Goal: Task Accomplishment & Management: Manage account settings

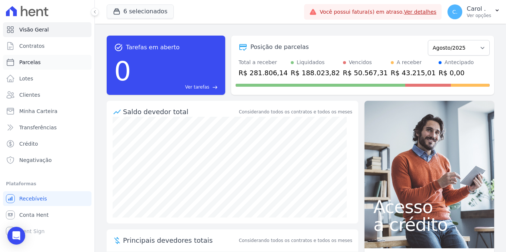
click at [35, 65] on span "Parcelas" at bounding box center [29, 61] width 21 height 7
select select
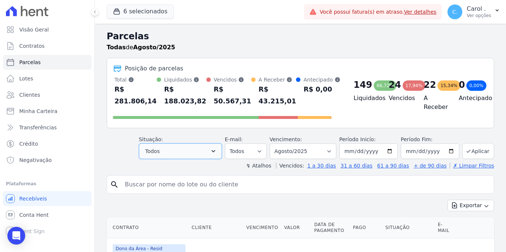
click at [198, 152] on button "Todos" at bounding box center [180, 151] width 83 height 16
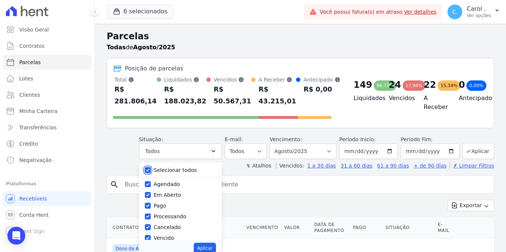
click at [147, 170] on input "Selecionar todos" at bounding box center [148, 170] width 6 height 6
checkbox input "false"
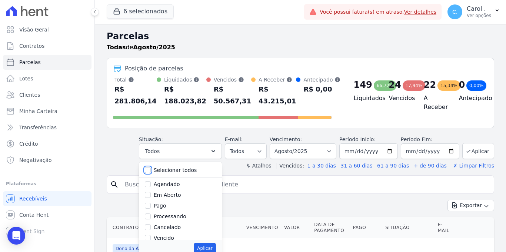
checkbox input "false"
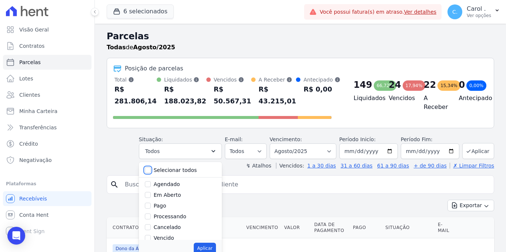
checkbox input "false"
click at [151, 238] on input "Vencido" at bounding box center [148, 238] width 6 height 6
checkbox input "true"
click at [202, 250] on button "Aplicar" at bounding box center [205, 247] width 22 height 11
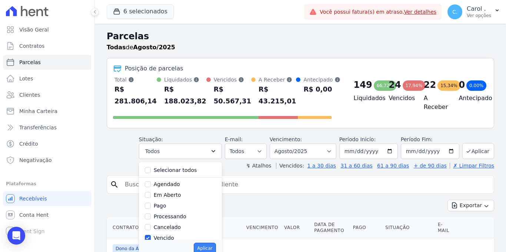
select select "overdue"
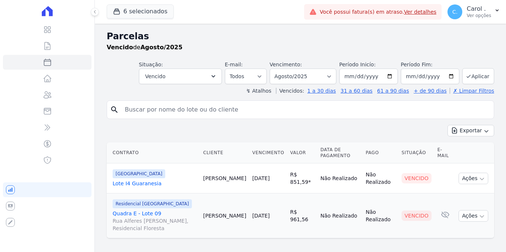
select select
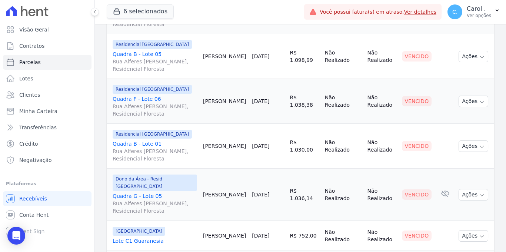
scroll to position [157, 0]
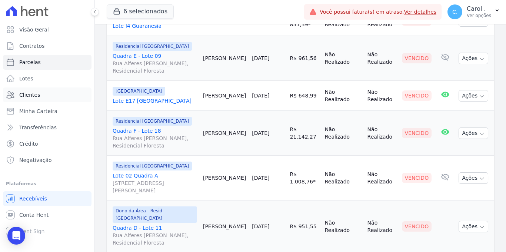
click at [38, 93] on span "Clientes" at bounding box center [29, 94] width 21 height 7
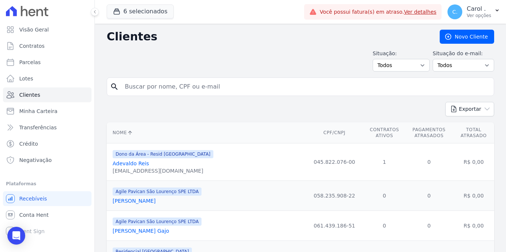
click at [209, 83] on input "search" at bounding box center [305, 86] width 370 height 15
type input "joao paulo"
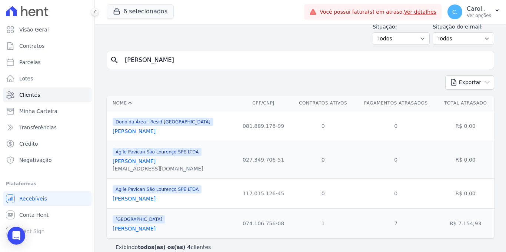
scroll to position [37, 0]
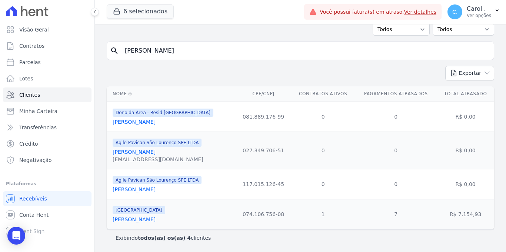
click at [155, 216] on link "[PERSON_NAME]" at bounding box center [134, 219] width 43 height 6
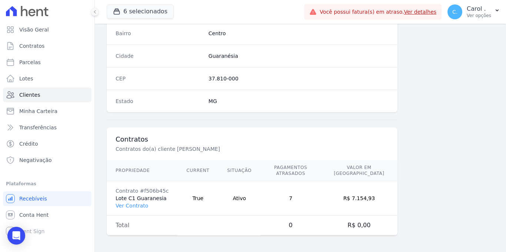
scroll to position [447, 0]
click at [140, 206] on link "Ver Contrato" at bounding box center [131, 204] width 33 height 6
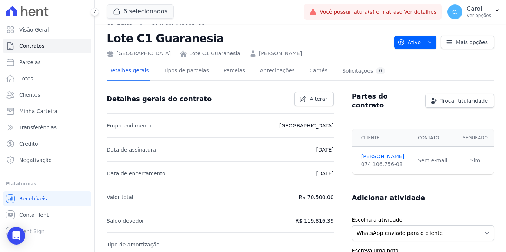
scroll to position [15, 0]
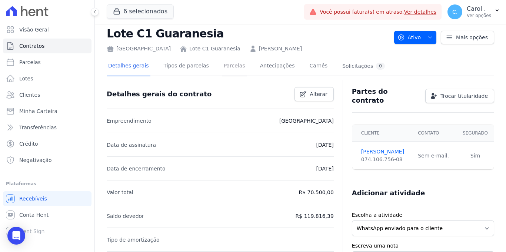
click at [222, 68] on link "Parcelas" at bounding box center [234, 67] width 24 height 20
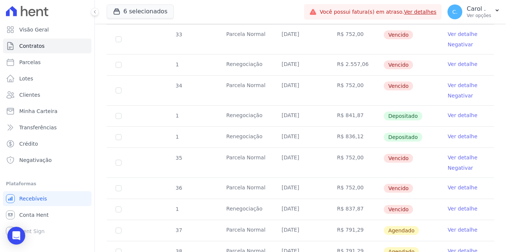
scroll to position [305, 0]
click at [447, 204] on link "Ver detalhe" at bounding box center [462, 207] width 30 height 7
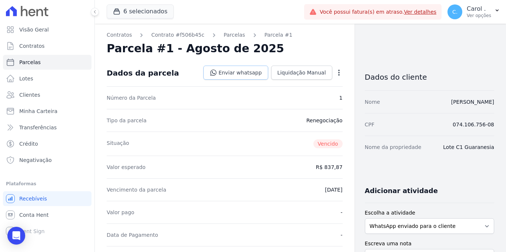
click at [242, 70] on link "Enviar whatsapp" at bounding box center [235, 73] width 65 height 14
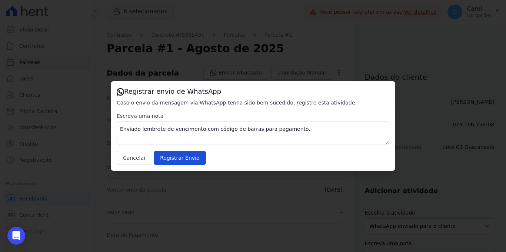
click at [167, 165] on div "Registrar envio de WhatsApp Caso o envio da mensagem via WhatsApp tenha sido be…" at bounding box center [253, 126] width 284 height 90
click at [190, 158] on input "Registrar Envio" at bounding box center [180, 158] width 52 height 14
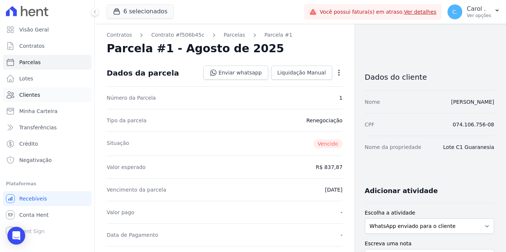
click at [37, 93] on span "Clientes" at bounding box center [29, 94] width 21 height 7
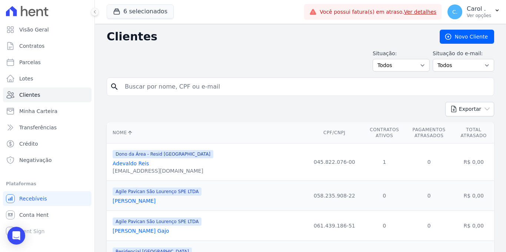
click at [147, 87] on input "search" at bounding box center [305, 86] width 370 height 15
type input "flaviano"
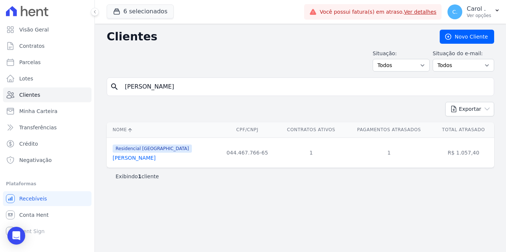
click at [147, 164] on td "Residencial Jardim Dummont Flaviano De Souza Martins" at bounding box center [162, 152] width 111 height 30
click at [152, 153] on div "Residencial Jardim Dummont Flaviano De Souza Martins" at bounding box center [152, 153] width 79 height 18
click at [152, 155] on link "Flaviano De Souza Martins" at bounding box center [134, 158] width 43 height 6
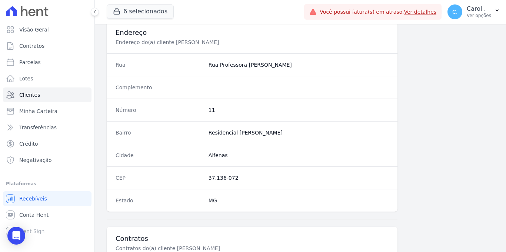
scroll to position [481, 0]
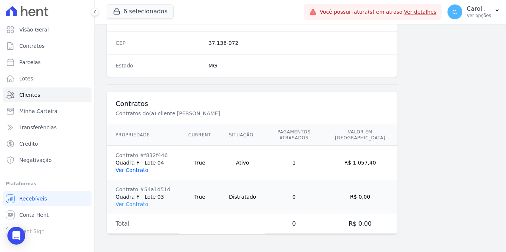
click at [125, 167] on link "Ver Contrato" at bounding box center [131, 170] width 33 height 6
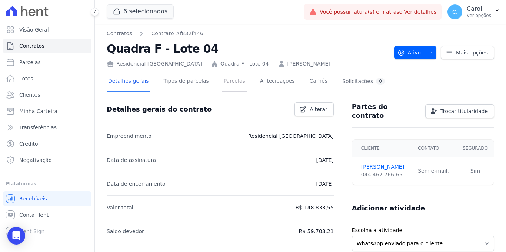
click at [232, 79] on link "Parcelas" at bounding box center [234, 82] width 24 height 20
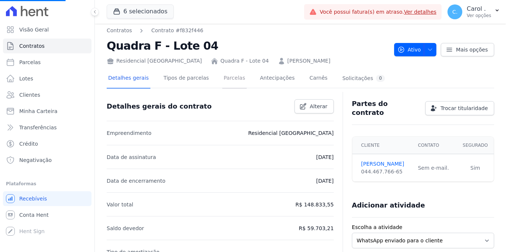
scroll to position [4, 0]
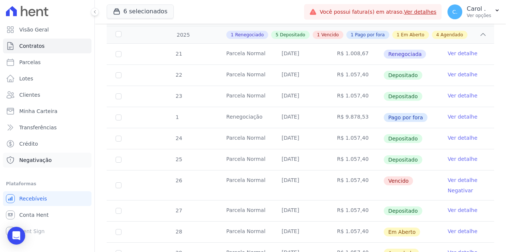
scroll to position [157, 0]
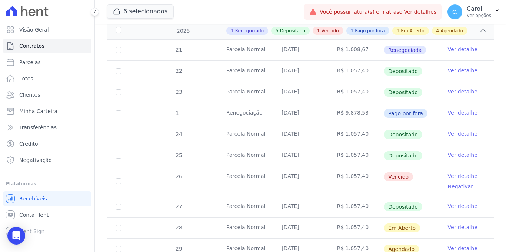
click at [450, 172] on link "Ver detalhe" at bounding box center [462, 175] width 30 height 7
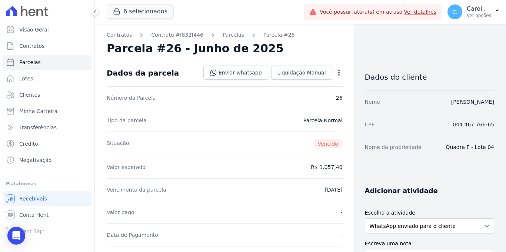
click at [338, 72] on icon "button" at bounding box center [338, 72] width 7 height 7
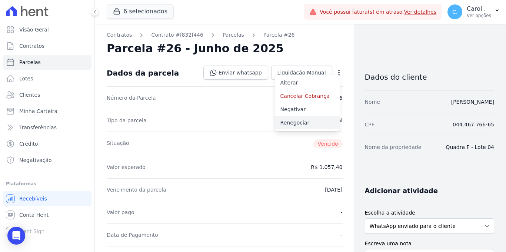
click at [301, 120] on link "Renegociar" at bounding box center [306, 122] width 65 height 13
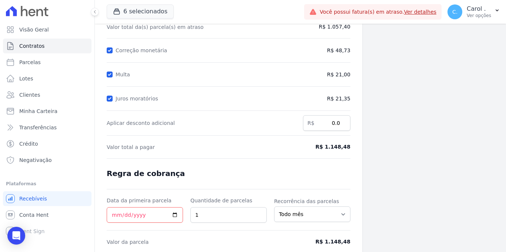
scroll to position [118, 0]
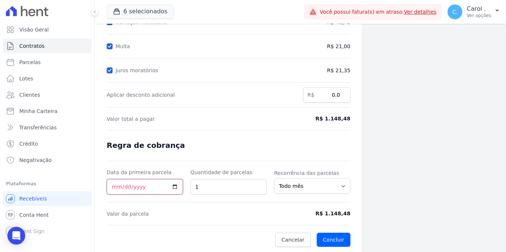
click at [174, 183] on input "Data da primeira parcela" at bounding box center [145, 187] width 76 height 16
type input "2025-08-26"
click at [331, 233] on button "Concluir" at bounding box center [333, 239] width 34 height 14
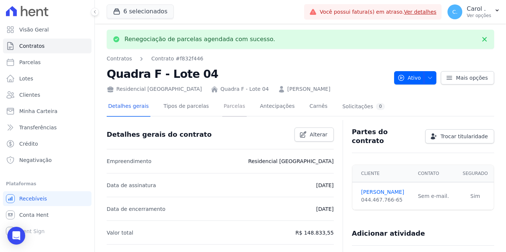
click at [237, 110] on link "Parcelas" at bounding box center [234, 107] width 24 height 20
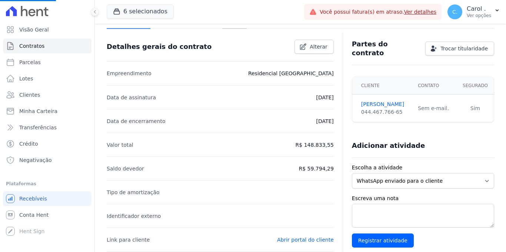
scroll to position [94, 0]
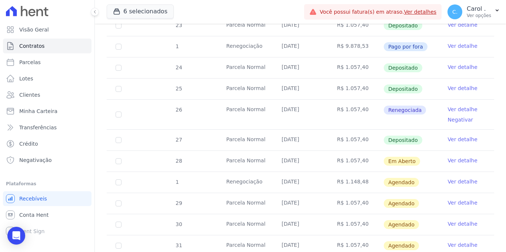
scroll to position [238, 0]
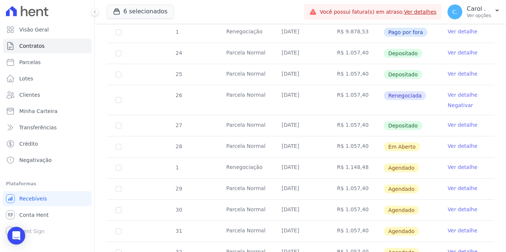
click at [463, 163] on link "Ver detalhe" at bounding box center [462, 166] width 30 height 7
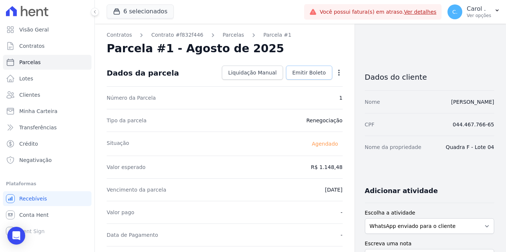
click at [293, 69] on span "Emitir Boleto" at bounding box center [309, 72] width 34 height 7
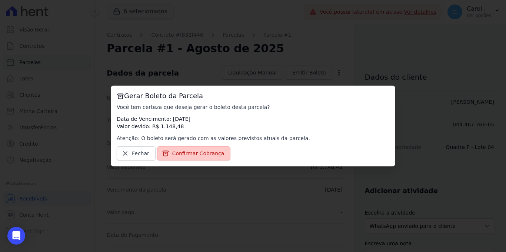
click at [212, 150] on span "Confirmar Cobrança" at bounding box center [198, 153] width 52 height 7
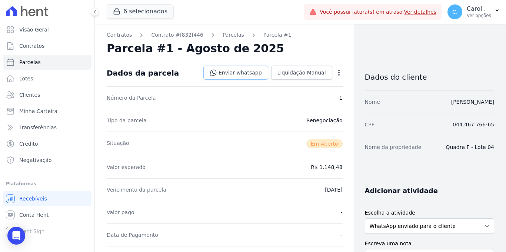
click at [241, 75] on link "Enviar whatsapp" at bounding box center [235, 73] width 65 height 14
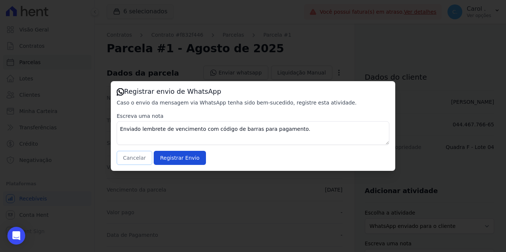
click at [137, 153] on button "Cancelar" at bounding box center [135, 158] width 36 height 14
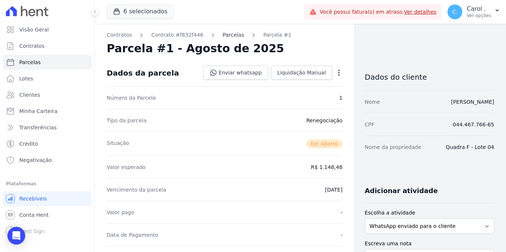
click at [230, 33] on link "Parcelas" at bounding box center [232, 35] width 21 height 8
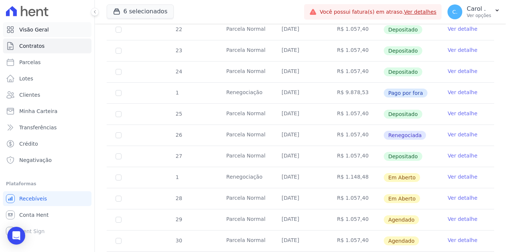
scroll to position [199, 0]
click at [453, 194] on link "Ver detalhe" at bounding box center [462, 197] width 30 height 7
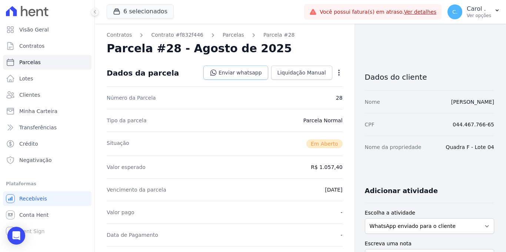
click at [217, 76] on icon at bounding box center [212, 72] width 7 height 7
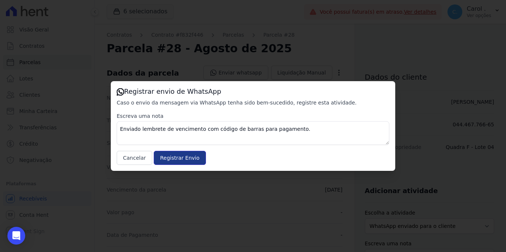
click at [170, 158] on input "Registrar Envio" at bounding box center [180, 158] width 52 height 14
click at [192, 157] on input "Registrar Envio" at bounding box center [180, 158] width 52 height 14
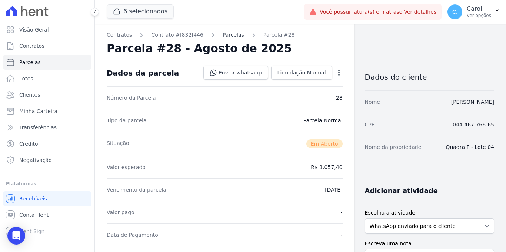
click at [237, 33] on link "Parcelas" at bounding box center [232, 35] width 21 height 8
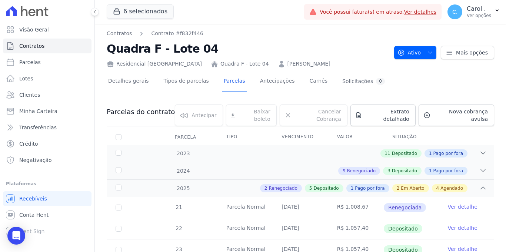
click at [416, 11] on link "Ver detalhes" at bounding box center [419, 12] width 33 height 6
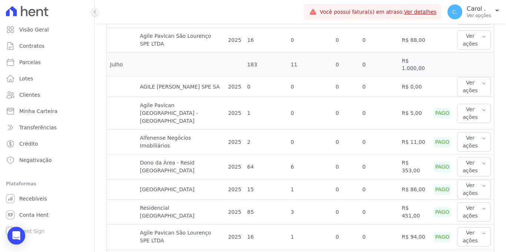
scroll to position [404, 0]
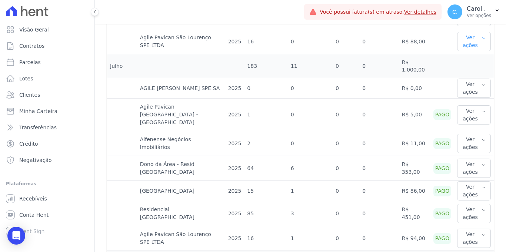
click at [481, 42] on button "Ver ações" at bounding box center [474, 41] width 34 height 19
click at [481, 37] on icon "button" at bounding box center [483, 38] width 4 height 6
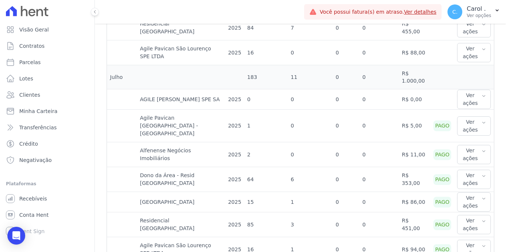
scroll to position [292, 0]
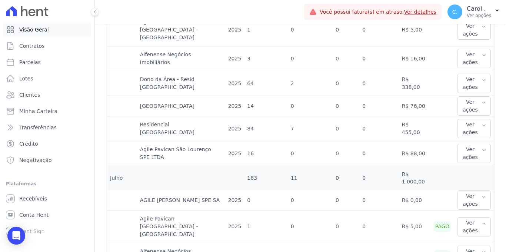
click at [58, 32] on link "Visão Geral" at bounding box center [47, 29] width 88 height 15
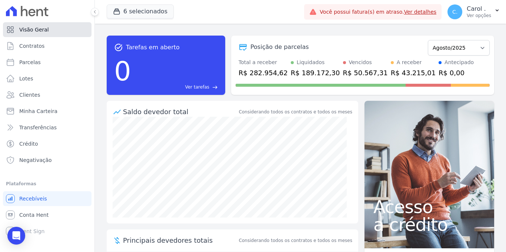
click at [24, 32] on span "Visão Geral" at bounding box center [34, 29] width 30 height 7
click at [41, 62] on link "Parcelas" at bounding box center [47, 62] width 88 height 15
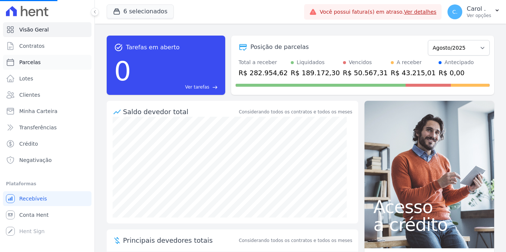
select select
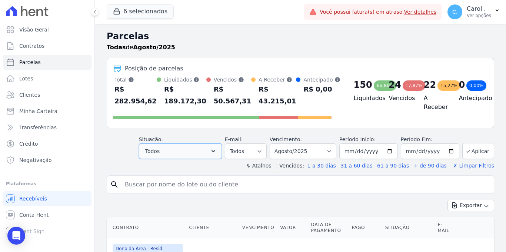
click at [171, 154] on button "Todos" at bounding box center [180, 151] width 83 height 16
click at [158, 159] on header "Parcelas Todas de Agosto/2025 Posição de parcelas Total Soma das parcelas pagas…" at bounding box center [300, 100] width 387 height 140
click at [157, 154] on span "Todos" at bounding box center [152, 151] width 14 height 9
click at [148, 150] on span "Todos" at bounding box center [152, 151] width 14 height 9
click at [215, 150] on icon "button" at bounding box center [212, 150] width 7 height 7
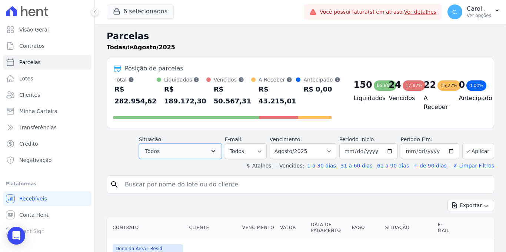
click at [212, 148] on icon "button" at bounding box center [212, 150] width 7 height 7
click at [167, 146] on button "Todos" at bounding box center [180, 151] width 83 height 16
click at [216, 148] on icon "button" at bounding box center [212, 150] width 7 height 7
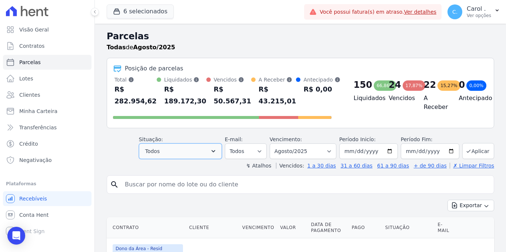
click at [216, 148] on icon "button" at bounding box center [212, 150] width 7 height 7
click at [203, 154] on button "Todos" at bounding box center [180, 151] width 83 height 16
click at [145, 144] on button "Todos" at bounding box center [180, 151] width 83 height 16
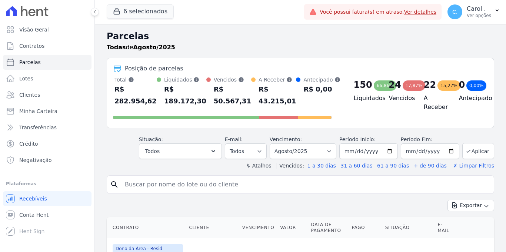
select select
click at [170, 148] on button "Todos" at bounding box center [180, 151] width 83 height 16
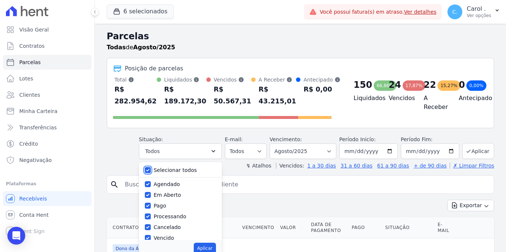
click at [148, 169] on input "Selecionar todos" at bounding box center [148, 170] width 6 height 6
checkbox input "false"
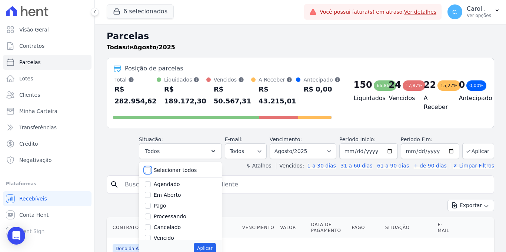
checkbox input "false"
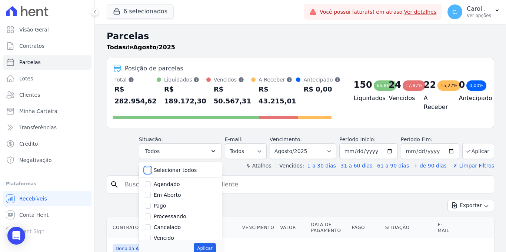
checkbox input "false"
click at [150, 234] on div at bounding box center [148, 237] width 6 height 7
click at [148, 237] on input "Vencido" at bounding box center [148, 238] width 6 height 6
checkbox input "true"
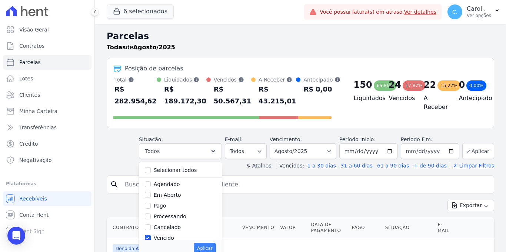
click at [210, 251] on button "Aplicar" at bounding box center [205, 247] width 22 height 11
select select "overdue"
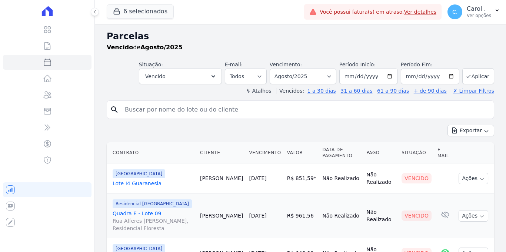
select select
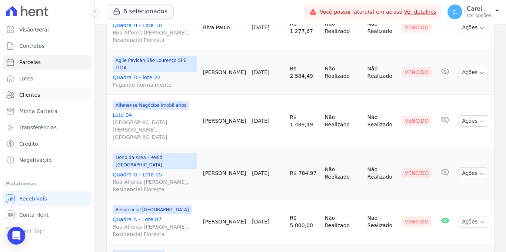
scroll to position [898, 0]
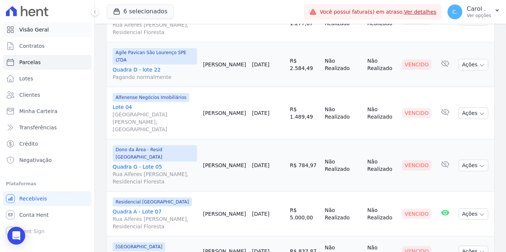
click at [37, 27] on span "Visão Geral" at bounding box center [34, 29] width 30 height 7
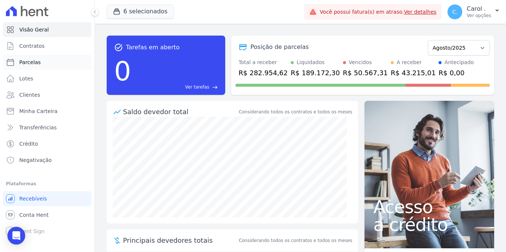
click at [32, 61] on span "Parcelas" at bounding box center [29, 61] width 21 height 7
select select
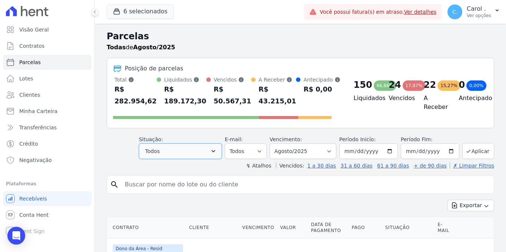
click at [207, 150] on button "Todos" at bounding box center [180, 151] width 83 height 16
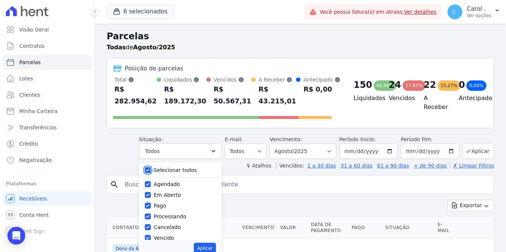
click at [148, 170] on input "Selecionar todos" at bounding box center [148, 170] width 6 height 6
checkbox input "false"
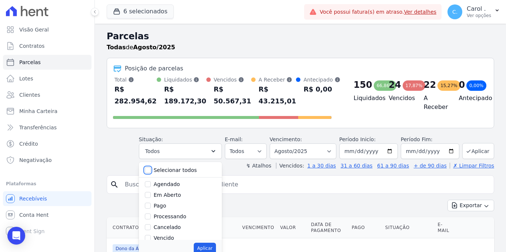
checkbox input "false"
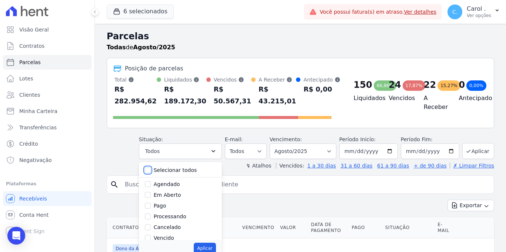
checkbox input "false"
click at [151, 238] on input "Vencido" at bounding box center [148, 238] width 6 height 6
checkbox input "true"
click at [211, 251] on button "Aplicar" at bounding box center [205, 247] width 22 height 11
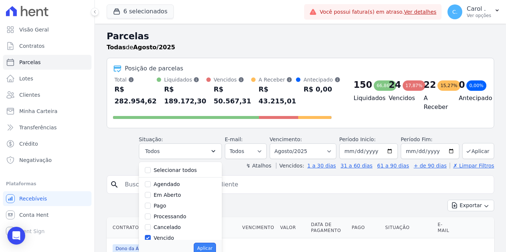
select select "overdue"
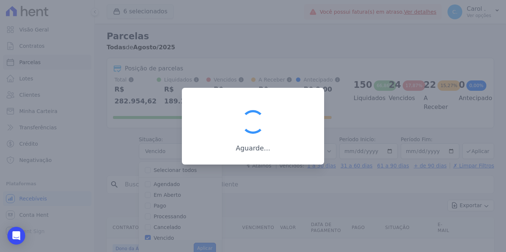
scroll to position [11, 0]
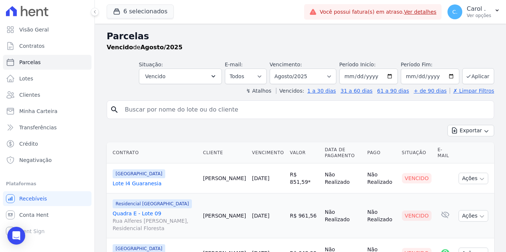
select select
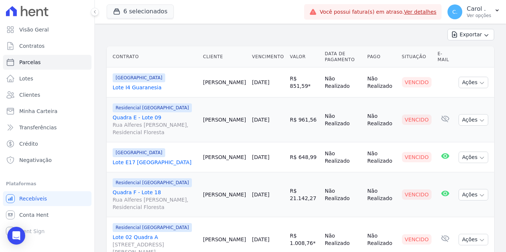
scroll to position [93, 0]
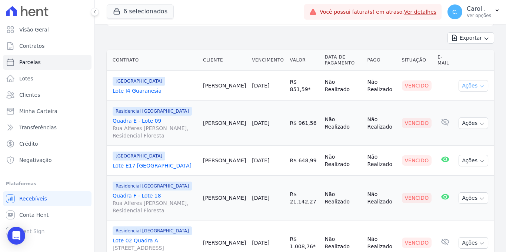
click at [479, 82] on button "Ações" at bounding box center [473, 85] width 30 height 11
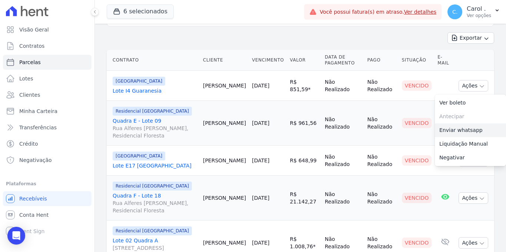
click at [452, 130] on link "Enviar whatsapp" at bounding box center [470, 130] width 71 height 14
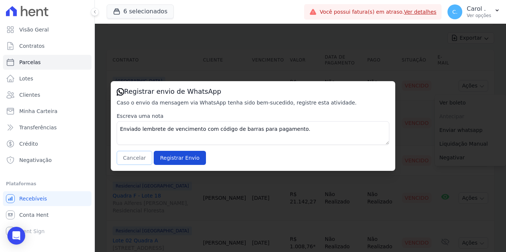
click at [145, 161] on button "Cancelar" at bounding box center [135, 158] width 36 height 14
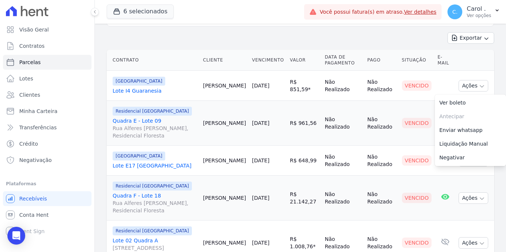
click at [261, 115] on td "[DATE]" at bounding box center [268, 123] width 38 height 45
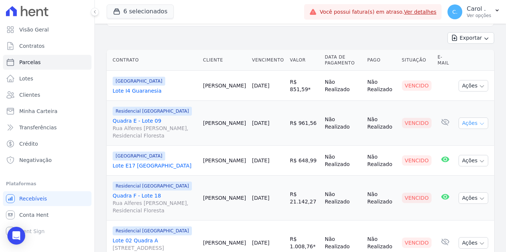
click at [460, 119] on button "Ações" at bounding box center [473, 122] width 30 height 11
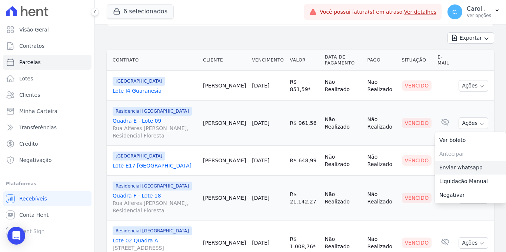
click at [455, 167] on link "Enviar whatsapp" at bounding box center [470, 168] width 71 height 14
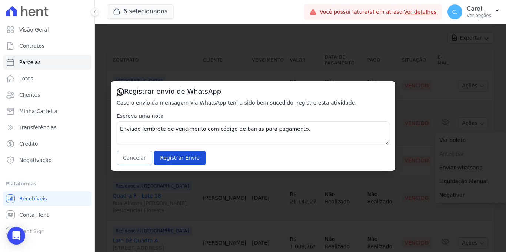
click at [135, 159] on button "Cancelar" at bounding box center [135, 158] width 36 height 14
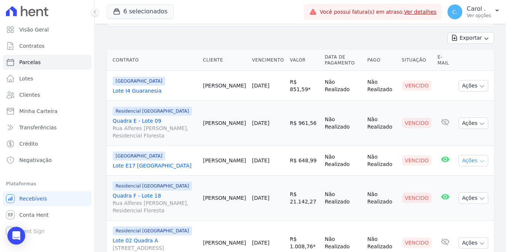
click at [477, 164] on button "Ações" at bounding box center [473, 160] width 30 height 11
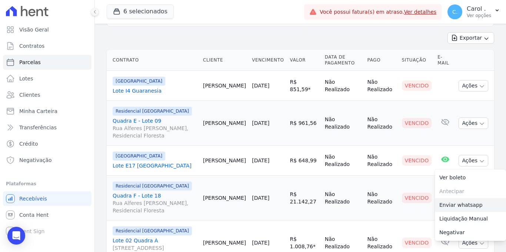
click at [458, 200] on link "Enviar whatsapp" at bounding box center [470, 205] width 71 height 14
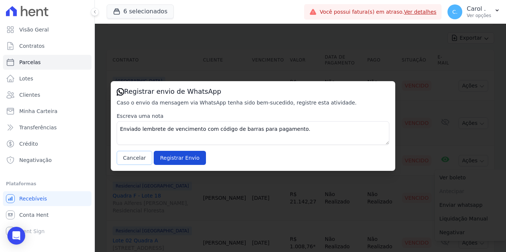
click at [131, 155] on button "Cancelar" at bounding box center [135, 158] width 36 height 14
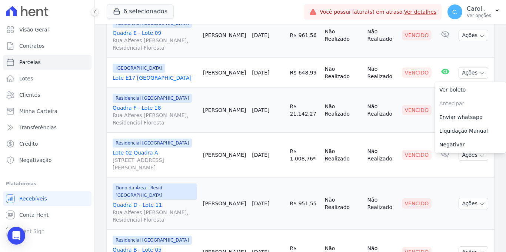
scroll to position [181, 0]
click at [215, 134] on td "[PERSON_NAME]" at bounding box center [224, 154] width 49 height 45
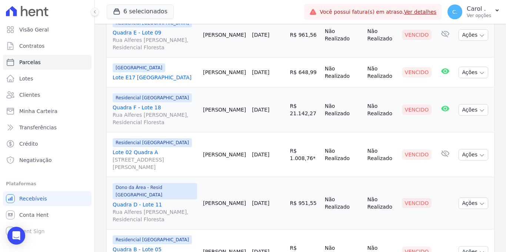
click at [322, 126] on td "Não Realizado" at bounding box center [343, 109] width 43 height 45
click at [479, 110] on icon "button" at bounding box center [482, 110] width 6 height 6
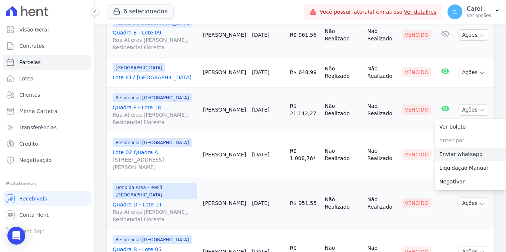
click at [464, 155] on link "Enviar whatsapp" at bounding box center [470, 154] width 71 height 14
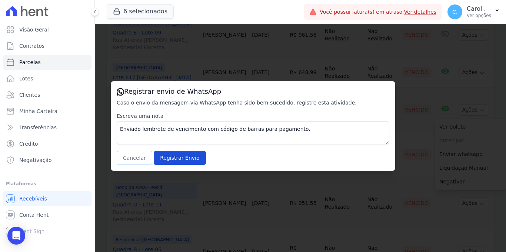
click at [144, 160] on button "Cancelar" at bounding box center [135, 158] width 36 height 14
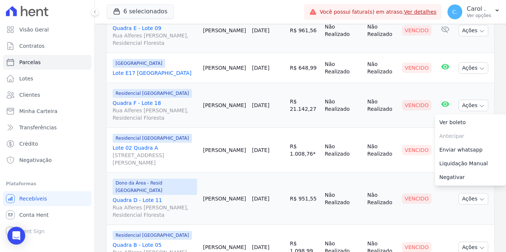
scroll to position [190, 0]
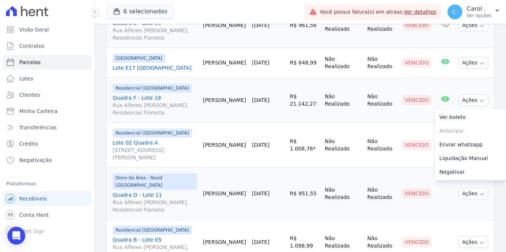
click at [218, 159] on td "[PERSON_NAME]" at bounding box center [224, 145] width 49 height 45
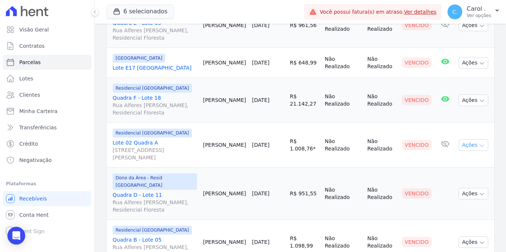
click at [470, 143] on button "Ações" at bounding box center [473, 144] width 30 height 11
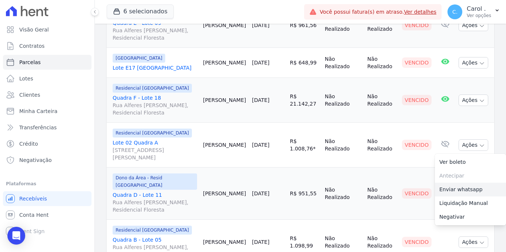
click at [458, 187] on link "Enviar whatsapp" at bounding box center [470, 189] width 71 height 14
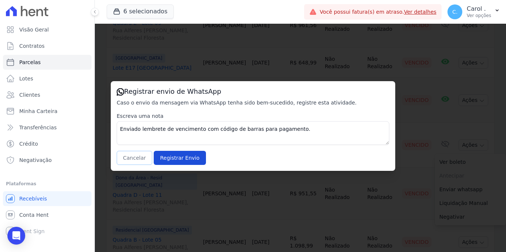
click at [139, 159] on button "Cancelar" at bounding box center [135, 158] width 36 height 14
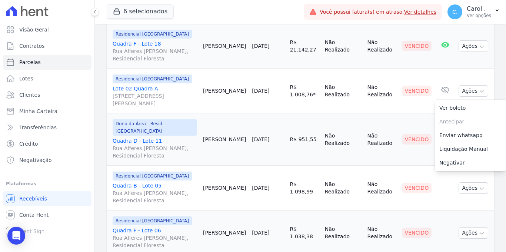
scroll to position [247, 0]
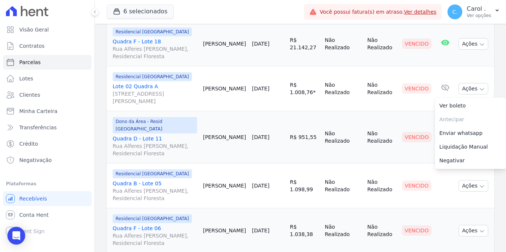
click at [222, 140] on td "[PERSON_NAME]" at bounding box center [224, 137] width 49 height 52
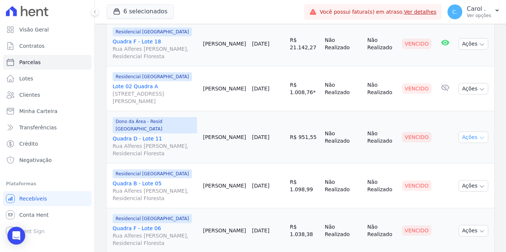
click at [468, 133] on button "Ações" at bounding box center [473, 136] width 30 height 11
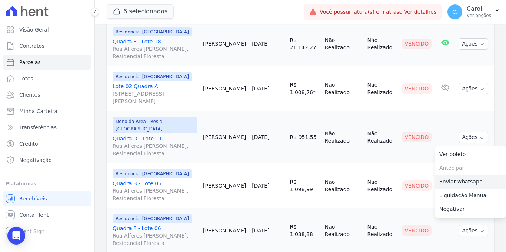
click at [467, 176] on link "Enviar whatsapp" at bounding box center [470, 182] width 71 height 14
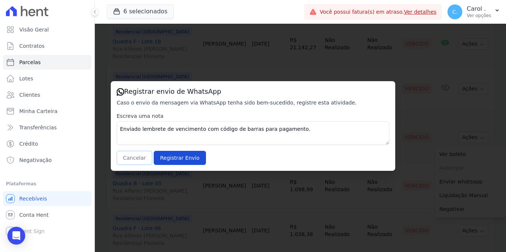
click at [138, 152] on button "Cancelar" at bounding box center [135, 158] width 36 height 14
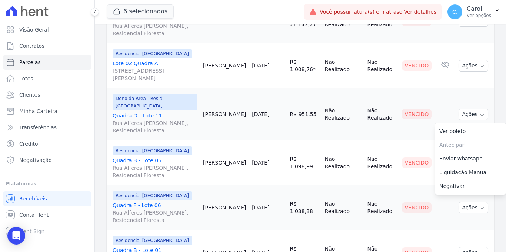
scroll to position [292, 0]
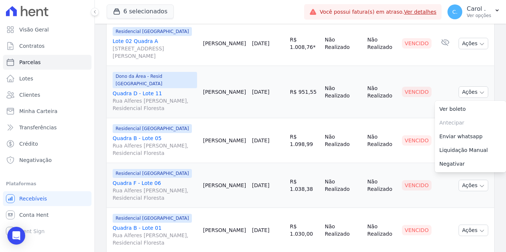
click at [215, 153] on td "[PERSON_NAME]" at bounding box center [224, 140] width 49 height 45
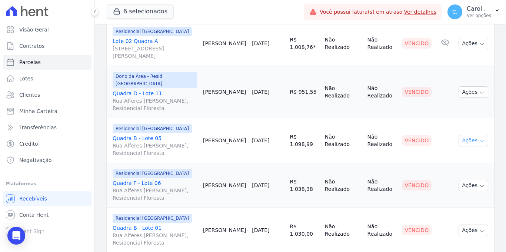
click at [481, 135] on button "Ações" at bounding box center [473, 140] width 30 height 11
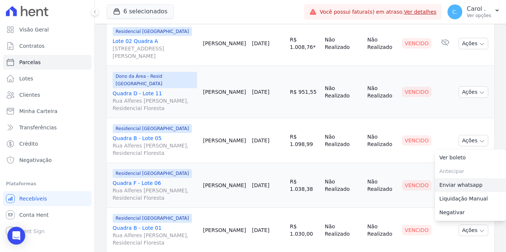
click at [467, 180] on link "Enviar whatsapp" at bounding box center [470, 185] width 71 height 14
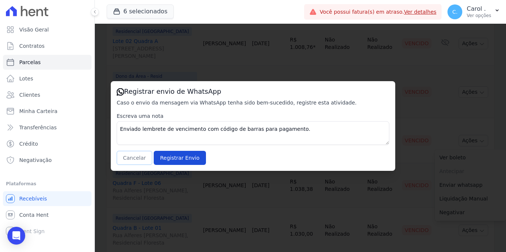
click at [133, 161] on button "Cancelar" at bounding box center [135, 158] width 36 height 14
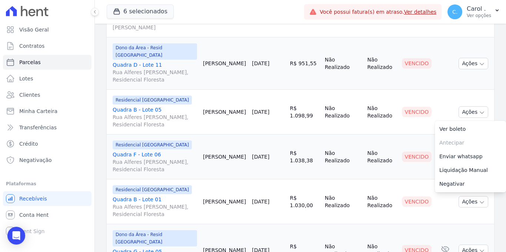
scroll to position [321, 0]
click at [242, 161] on td "[PERSON_NAME]" at bounding box center [224, 156] width 49 height 45
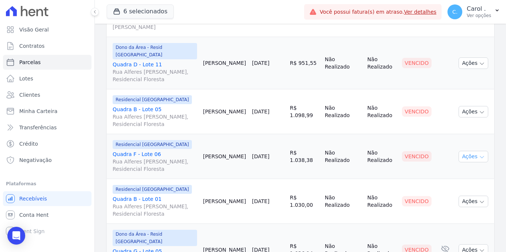
click at [458, 151] on button "Ações" at bounding box center [473, 156] width 30 height 11
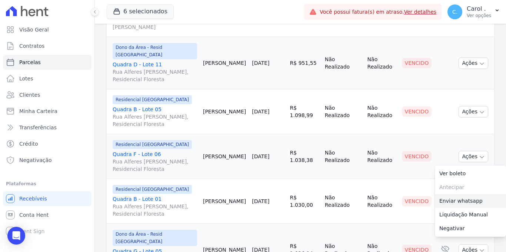
click at [450, 194] on link "Enviar whatsapp" at bounding box center [470, 201] width 71 height 14
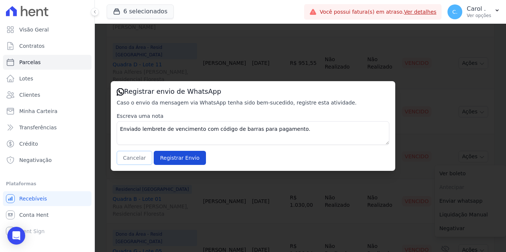
click at [140, 160] on button "Cancelar" at bounding box center [135, 158] width 36 height 14
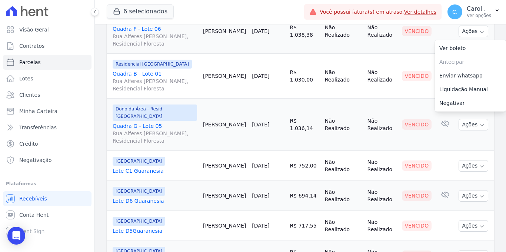
scroll to position [446, 0]
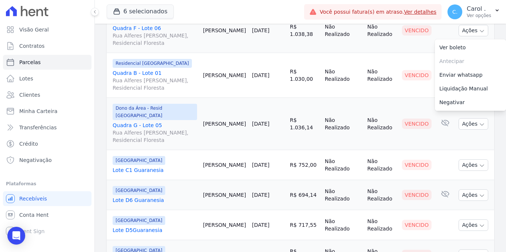
click at [234, 81] on td "[PERSON_NAME]" at bounding box center [224, 75] width 49 height 45
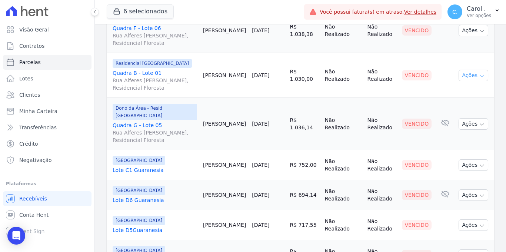
click at [479, 73] on icon "button" at bounding box center [482, 76] width 6 height 6
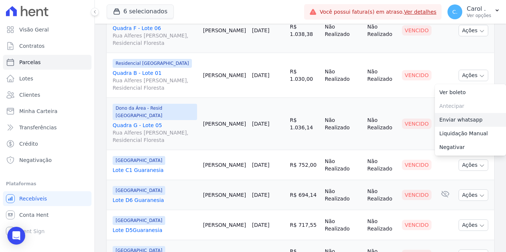
click at [477, 114] on link "Enviar whatsapp" at bounding box center [470, 120] width 71 height 14
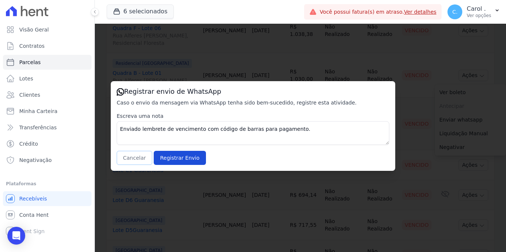
click at [127, 159] on button "Cancelar" at bounding box center [135, 158] width 36 height 14
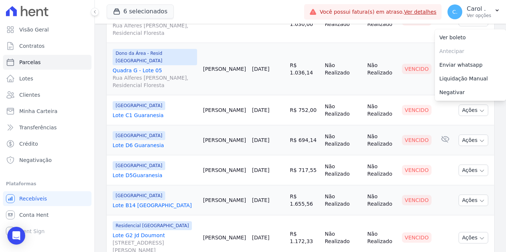
scroll to position [504, 0]
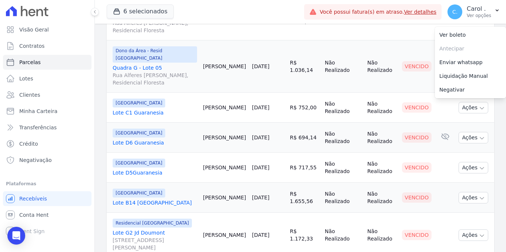
click at [217, 93] on td "[PERSON_NAME]" at bounding box center [224, 108] width 49 height 30
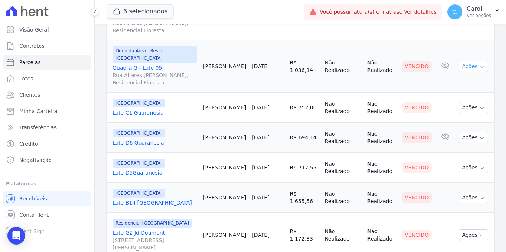
click at [460, 61] on button "Ações" at bounding box center [473, 66] width 30 height 11
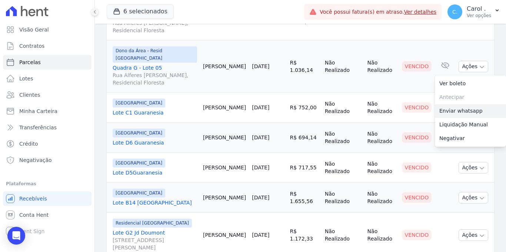
click at [465, 104] on link "Enviar whatsapp" at bounding box center [470, 111] width 71 height 14
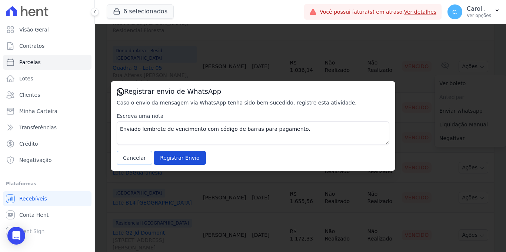
click at [128, 154] on button "Cancelar" at bounding box center [135, 158] width 36 height 14
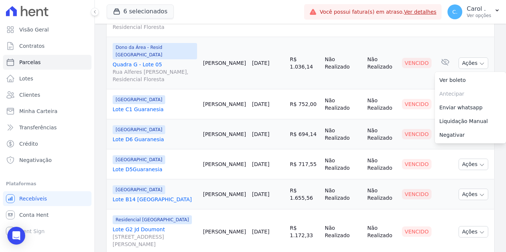
scroll to position [514, 0]
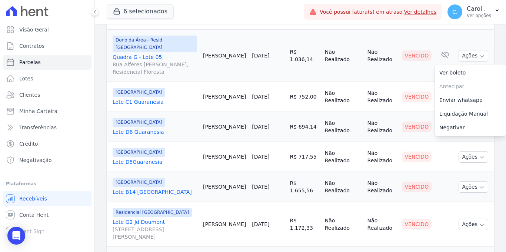
click at [233, 93] on td "[PERSON_NAME]" at bounding box center [224, 97] width 49 height 30
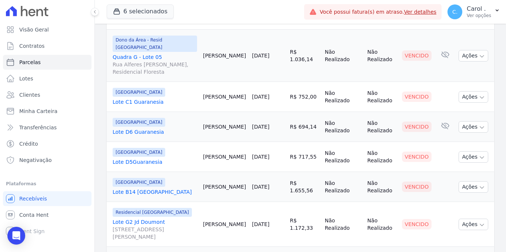
click at [255, 124] on td "[DATE]" at bounding box center [268, 127] width 38 height 30
click at [470, 121] on button "Ações" at bounding box center [473, 126] width 30 height 11
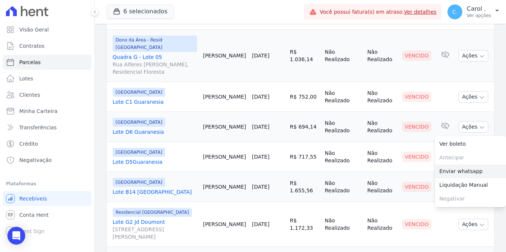
click at [465, 164] on link "Enviar whatsapp" at bounding box center [470, 171] width 71 height 14
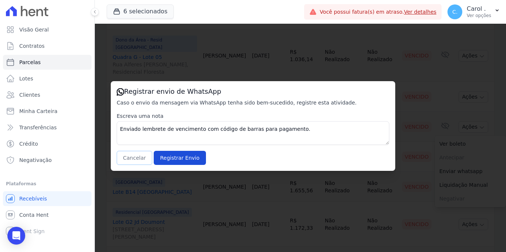
click at [137, 158] on button "Cancelar" at bounding box center [135, 158] width 36 height 14
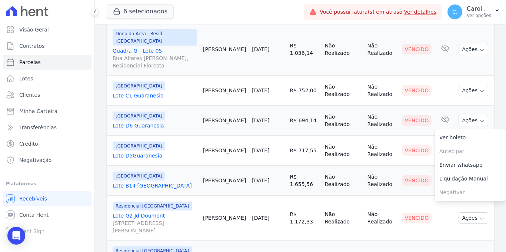
scroll to position [556, 0]
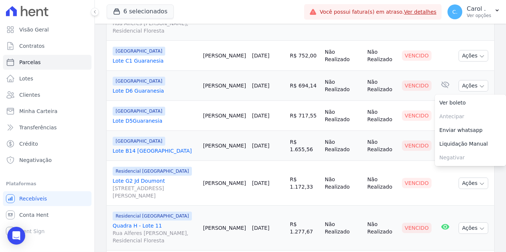
click at [265, 110] on td "[DATE]" at bounding box center [268, 116] width 38 height 30
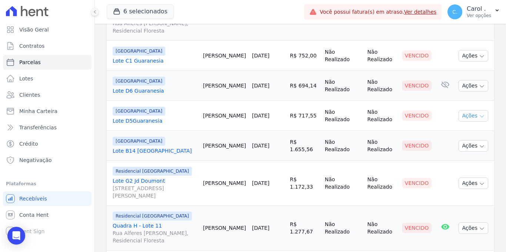
click at [464, 110] on button "Ações" at bounding box center [473, 115] width 30 height 11
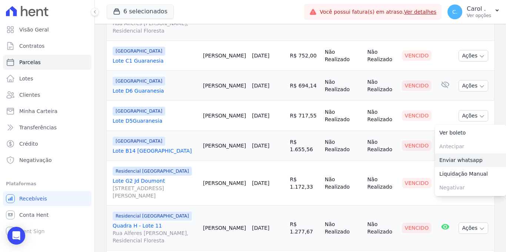
click at [462, 153] on link "Enviar whatsapp" at bounding box center [470, 160] width 71 height 14
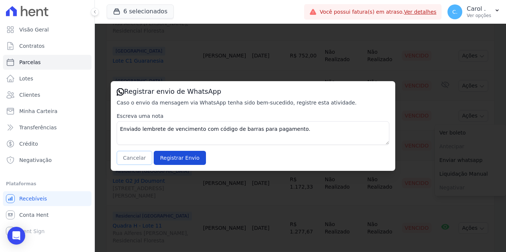
click at [147, 156] on button "Cancelar" at bounding box center [135, 158] width 36 height 14
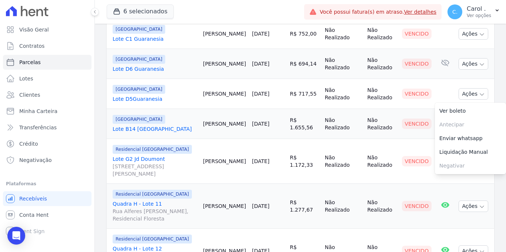
scroll to position [578, 0]
click at [249, 138] on td "[DATE]" at bounding box center [268, 160] width 38 height 45
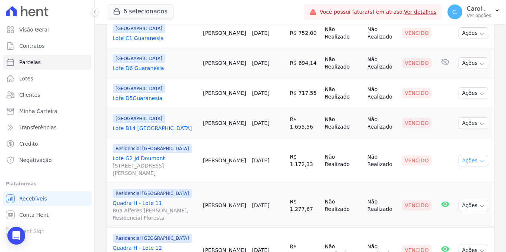
click at [465, 155] on button "Ações" at bounding box center [473, 160] width 30 height 11
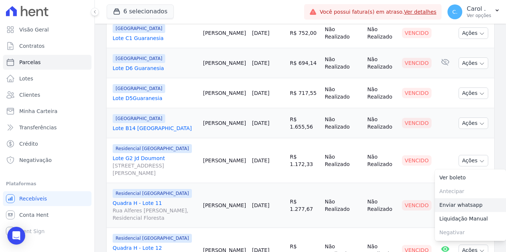
click at [468, 198] on link "Enviar whatsapp" at bounding box center [470, 205] width 71 height 14
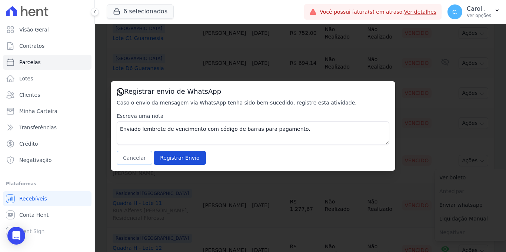
click at [131, 160] on button "Cancelar" at bounding box center [135, 158] width 36 height 14
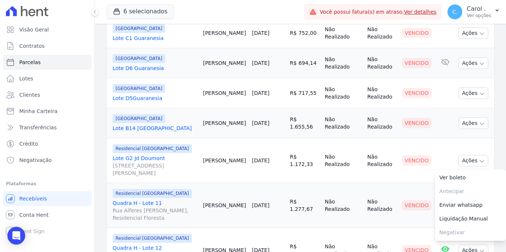
click at [269, 200] on td "[DATE]" at bounding box center [268, 205] width 38 height 45
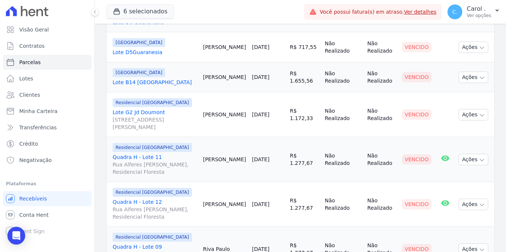
scroll to position [626, 0]
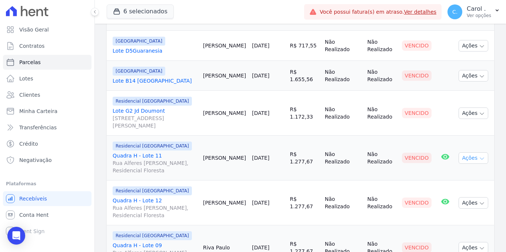
click at [479, 155] on icon "button" at bounding box center [482, 158] width 6 height 6
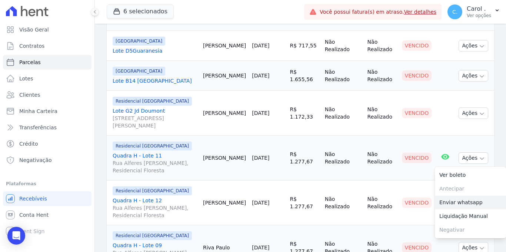
click at [464, 195] on link "Enviar whatsapp" at bounding box center [470, 202] width 71 height 14
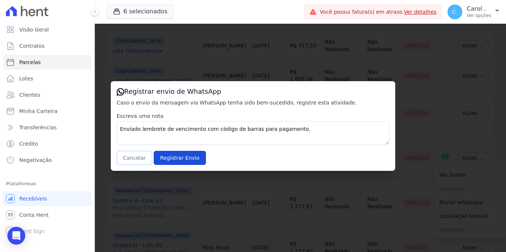
click at [129, 154] on button "Cancelar" at bounding box center [135, 158] width 36 height 14
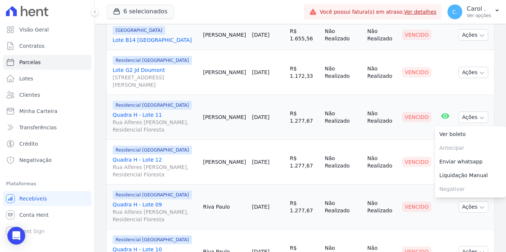
scroll to position [670, 0]
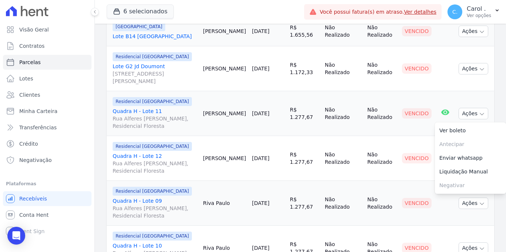
click at [222, 158] on td "[PERSON_NAME]" at bounding box center [224, 158] width 49 height 45
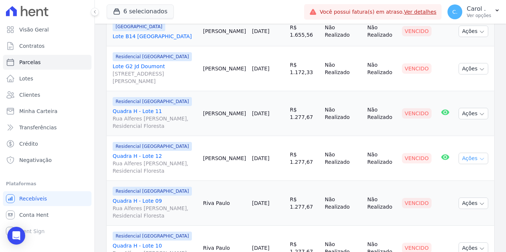
click at [479, 156] on icon "button" at bounding box center [482, 159] width 6 height 6
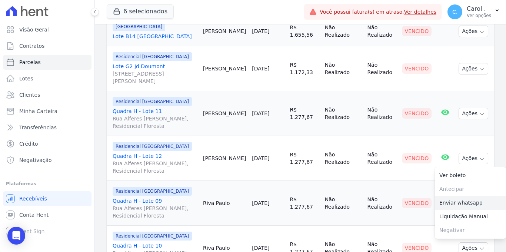
click at [469, 196] on link "Enviar whatsapp" at bounding box center [470, 203] width 71 height 14
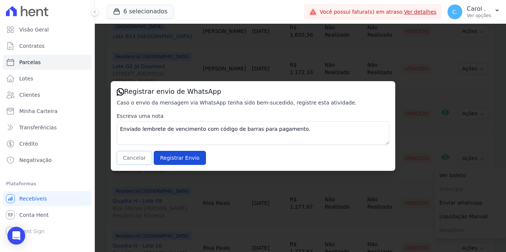
click at [132, 153] on button "Cancelar" at bounding box center [135, 158] width 36 height 14
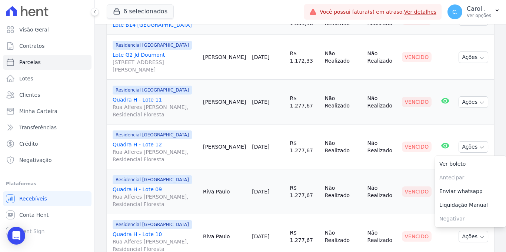
scroll to position [683, 0]
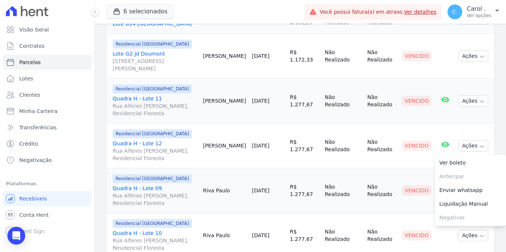
click at [213, 213] on td "Riva Paulo" at bounding box center [224, 235] width 49 height 45
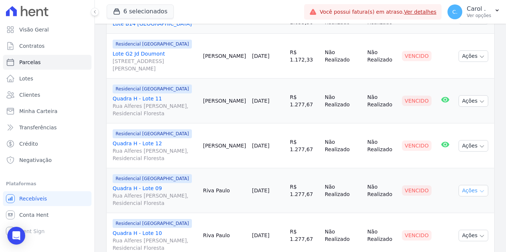
click at [479, 188] on icon "button" at bounding box center [482, 191] width 6 height 6
click at [465, 228] on link "Enviar whatsapp" at bounding box center [470, 235] width 71 height 14
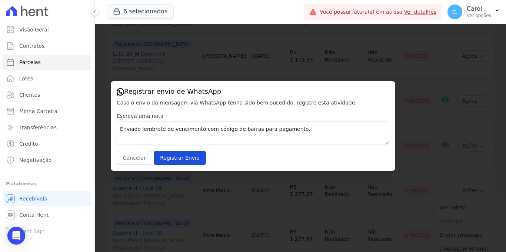
click at [131, 158] on button "Cancelar" at bounding box center [135, 158] width 36 height 14
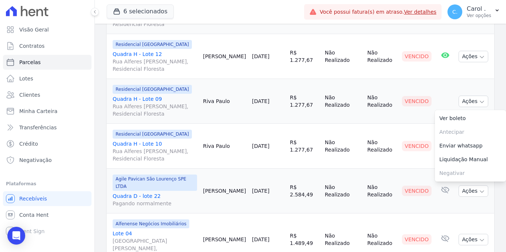
scroll to position [773, 0]
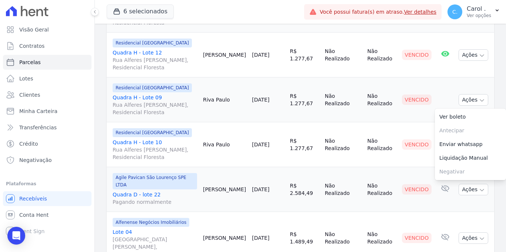
click at [193, 146] on span "Rua Alferes [PERSON_NAME], Residencial Floresta" at bounding box center [155, 153] width 84 height 15
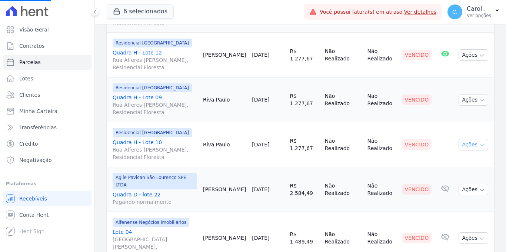
click at [479, 139] on button "Ações" at bounding box center [473, 144] width 30 height 11
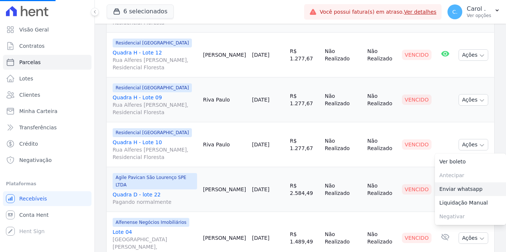
click at [469, 182] on link "Enviar whatsapp" at bounding box center [470, 189] width 71 height 14
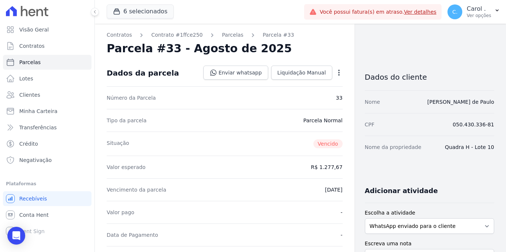
select select
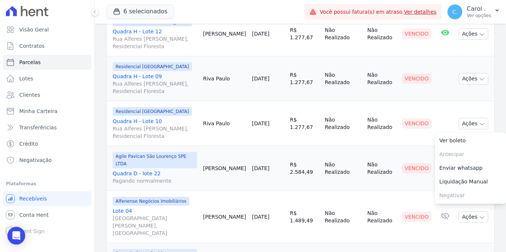
scroll to position [801, 0]
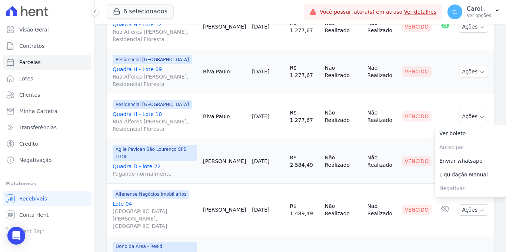
click at [214, 153] on td "[PERSON_NAME]" at bounding box center [224, 161] width 49 height 45
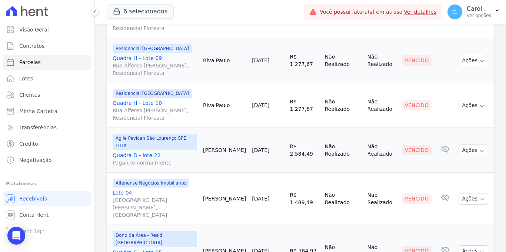
scroll to position [842, 0]
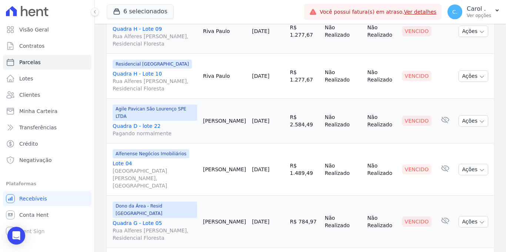
click at [226, 159] on td "[PERSON_NAME]" at bounding box center [224, 169] width 49 height 52
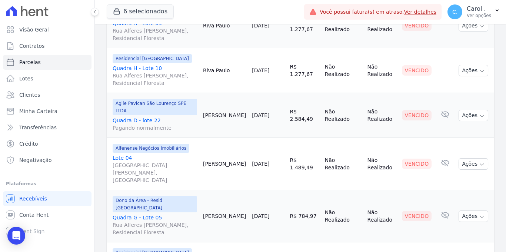
scroll to position [873, 0]
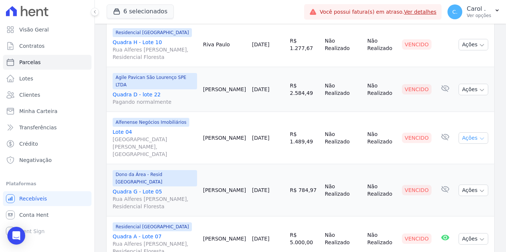
click at [479, 135] on icon "button" at bounding box center [482, 138] width 6 height 6
click at [465, 175] on link "Enviar whatsapp" at bounding box center [470, 182] width 71 height 14
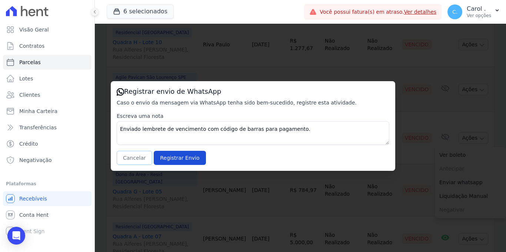
click at [138, 159] on button "Cancelar" at bounding box center [135, 158] width 36 height 14
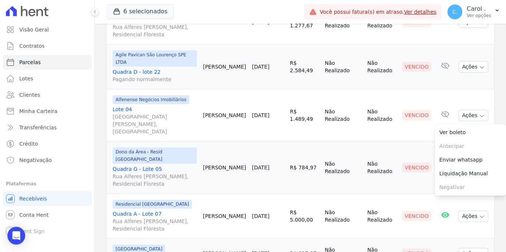
scroll to position [896, 0]
click at [209, 150] on td "[PERSON_NAME]" at bounding box center [224, 167] width 49 height 52
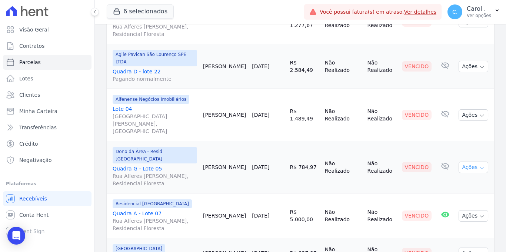
click at [458, 161] on button "Ações" at bounding box center [473, 166] width 30 height 11
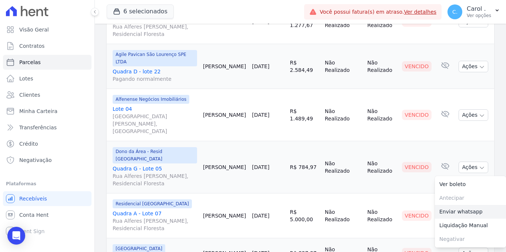
click at [455, 205] on link "Enviar whatsapp" at bounding box center [470, 212] width 71 height 14
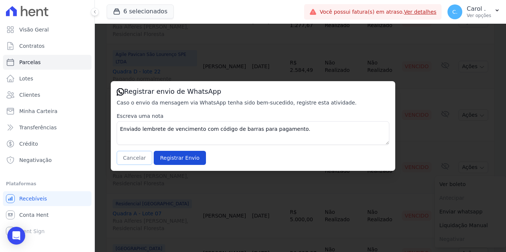
click at [135, 155] on button "Cancelar" at bounding box center [135, 158] width 36 height 14
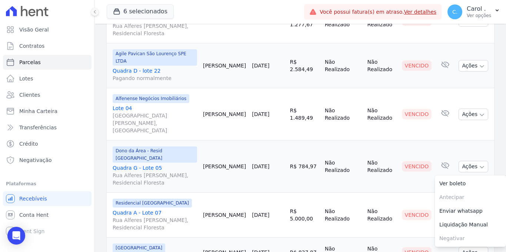
scroll to position [898, 0]
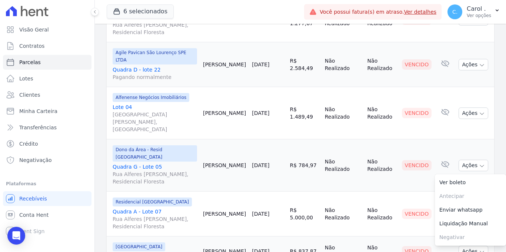
click at [225, 191] on td "[PERSON_NAME]" at bounding box center [224, 213] width 49 height 45
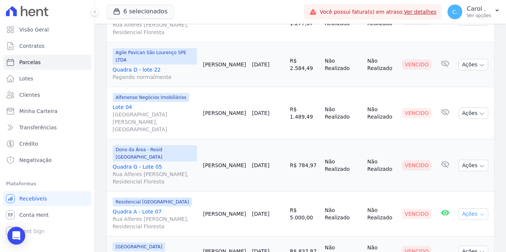
click at [472, 208] on button "Ações" at bounding box center [473, 213] width 30 height 11
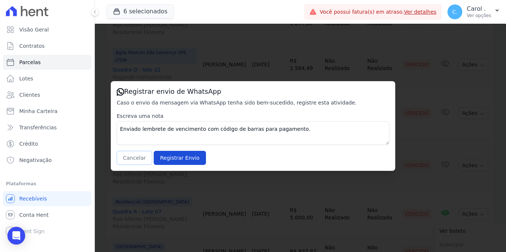
click at [131, 154] on button "Cancelar" at bounding box center [135, 158] width 36 height 14
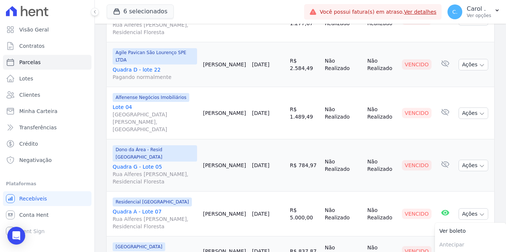
click at [241, 191] on td "[PERSON_NAME]" at bounding box center [224, 213] width 49 height 45
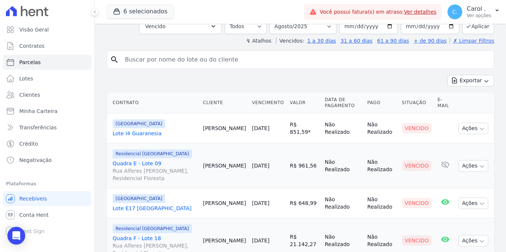
scroll to position [0, 0]
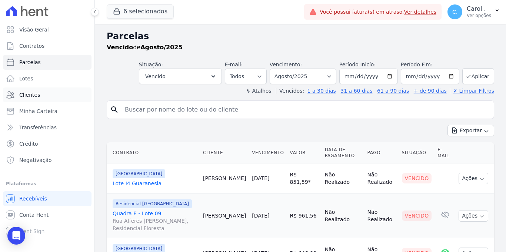
click at [36, 95] on span "Clientes" at bounding box center [29, 94] width 21 height 7
click at [161, 109] on input "search" at bounding box center [305, 109] width 370 height 15
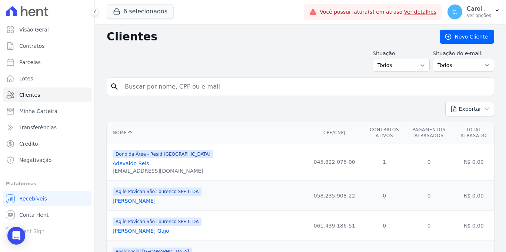
click at [171, 95] on div "search" at bounding box center [300, 86] width 387 height 19
drag, startPoint x: 171, startPoint y: 93, endPoint x: 172, endPoint y: 89, distance: 4.1
click at [171, 93] on input "search" at bounding box center [305, 86] width 370 height 15
type input "thalles"
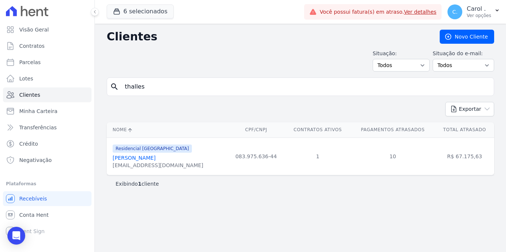
click at [137, 157] on link "[PERSON_NAME]" at bounding box center [134, 158] width 43 height 6
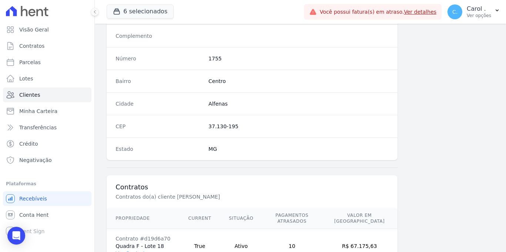
scroll to position [447, 0]
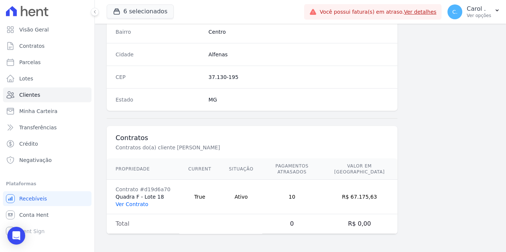
click at [144, 203] on link "Ver Contrato" at bounding box center [131, 204] width 33 height 6
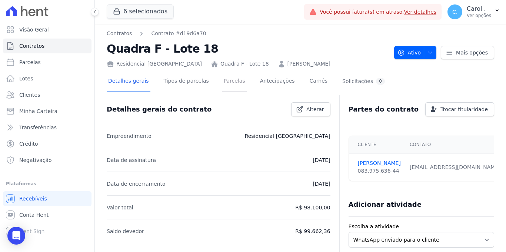
click at [235, 79] on link "Parcelas" at bounding box center [234, 82] width 24 height 20
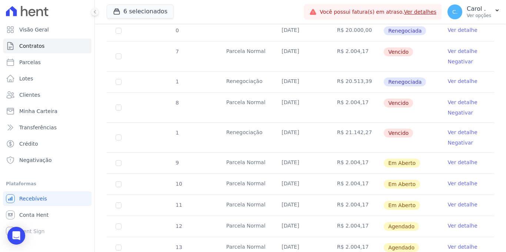
scroll to position [63, 0]
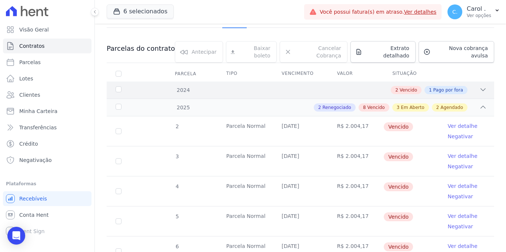
click at [480, 88] on icon at bounding box center [482, 89] width 5 height 2
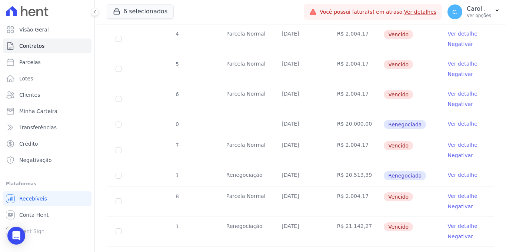
scroll to position [300, 0]
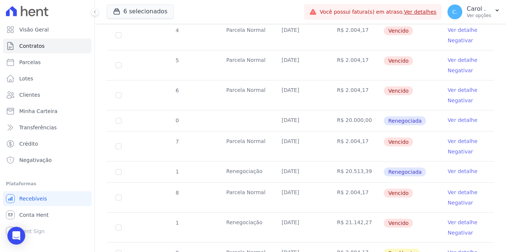
click at [454, 116] on link "Ver detalhe" at bounding box center [462, 119] width 30 height 7
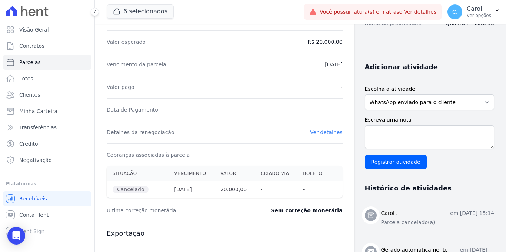
scroll to position [125, 0]
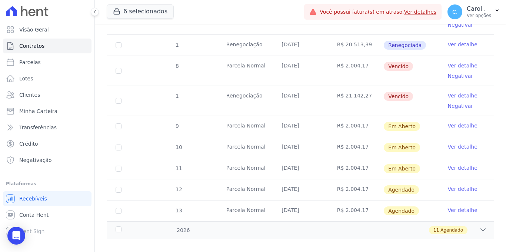
scroll to position [430, 0]
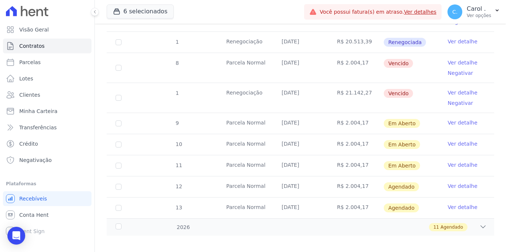
click at [460, 89] on link "Ver detalhe" at bounding box center [462, 92] width 30 height 7
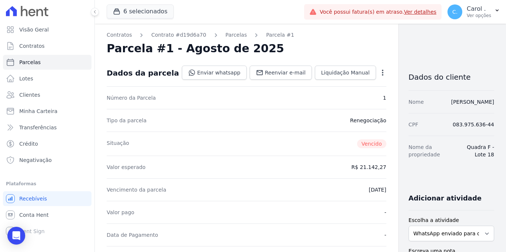
click at [379, 72] on icon "button" at bounding box center [382, 72] width 7 height 7
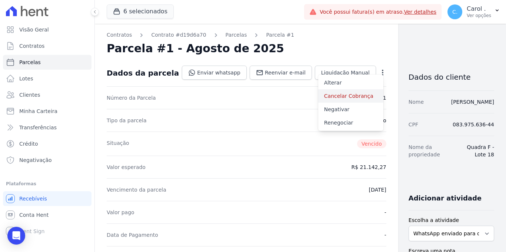
click at [337, 93] on link "Cancelar Cobrança" at bounding box center [350, 95] width 65 height 13
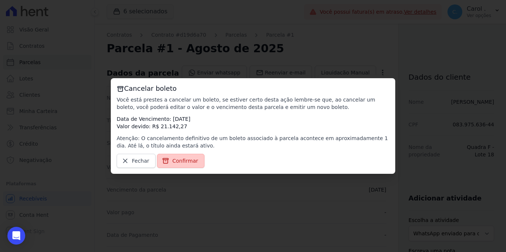
click at [188, 164] on link "Confirmar" at bounding box center [180, 161] width 47 height 14
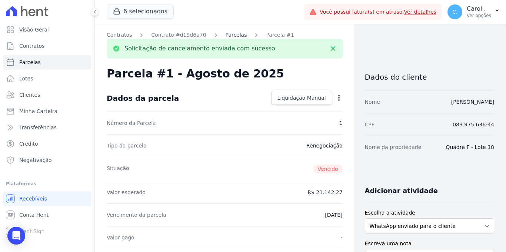
click at [231, 36] on link "Parcelas" at bounding box center [235, 35] width 21 height 8
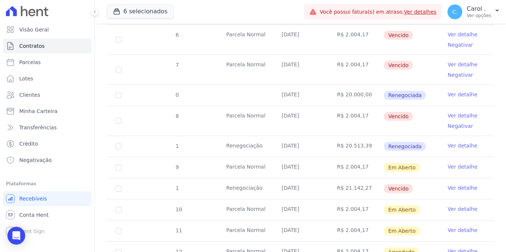
scroll to position [276, 0]
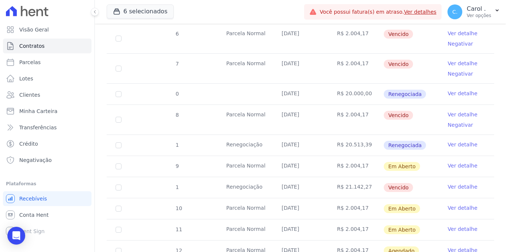
click at [455, 183] on link "Ver detalhe" at bounding box center [462, 186] width 30 height 7
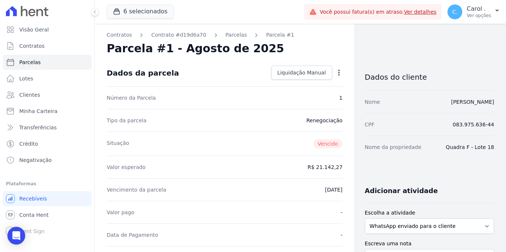
click at [335, 72] on icon "button" at bounding box center [338, 72] width 7 height 7
click at [258, 140] on div "Situação [GEOGRAPHIC_DATA]" at bounding box center [225, 143] width 236 height 24
click at [230, 36] on link "Parcelas" at bounding box center [235, 35] width 21 height 8
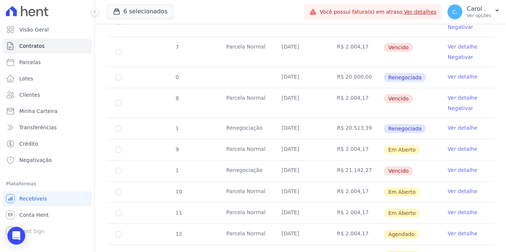
scroll to position [298, 0]
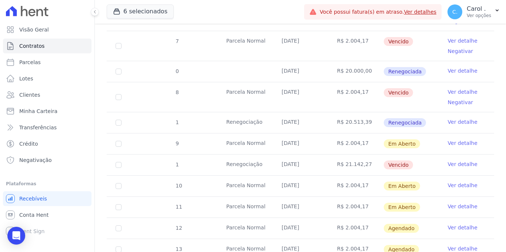
click at [456, 160] on link "Ver detalhe" at bounding box center [462, 163] width 30 height 7
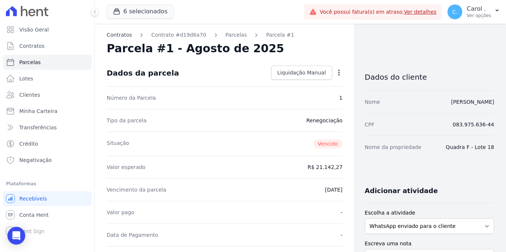
scroll to position [1, 0]
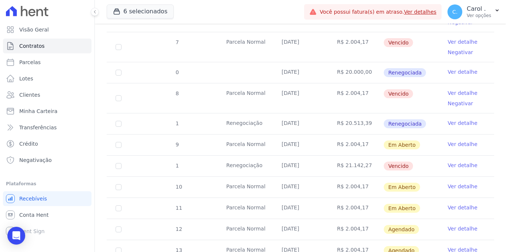
scroll to position [309, 0]
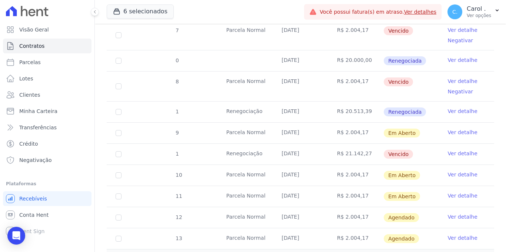
click at [459, 150] on link "Ver detalhe" at bounding box center [462, 153] width 30 height 7
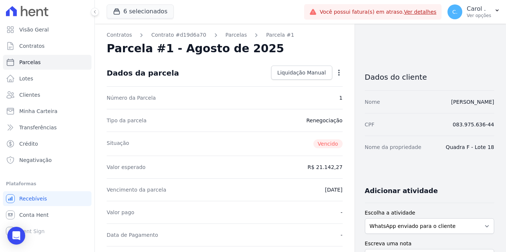
click at [338, 74] on icon "button" at bounding box center [338, 72] width 7 height 7
click at [272, 134] on div "Situação [GEOGRAPHIC_DATA]" at bounding box center [225, 143] width 236 height 24
click at [226, 34] on link "Parcelas" at bounding box center [235, 35] width 21 height 8
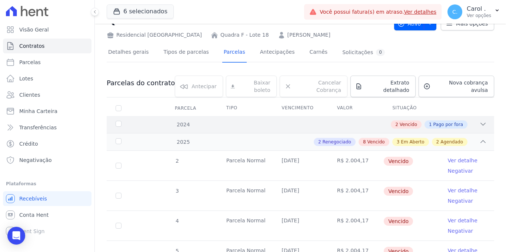
scroll to position [37, 0]
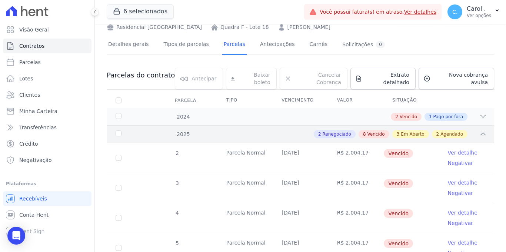
click at [479, 130] on icon at bounding box center [482, 133] width 7 height 7
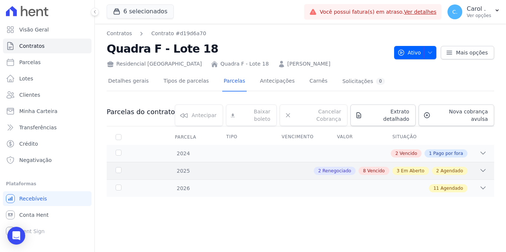
scroll to position [0, 0]
click at [487, 145] on div "2024 2 Vencido 1 Pago por fora" at bounding box center [300, 153] width 387 height 17
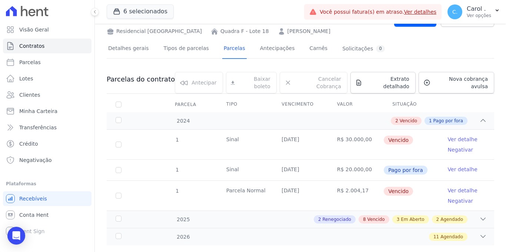
scroll to position [42, 0]
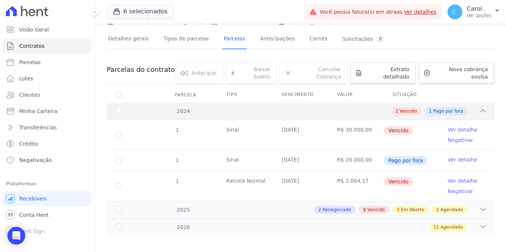
click at [479, 107] on icon at bounding box center [482, 110] width 7 height 7
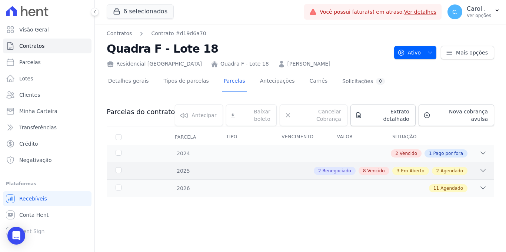
click at [485, 167] on icon at bounding box center [482, 170] width 7 height 7
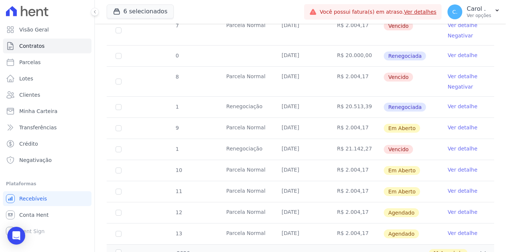
scroll to position [301, 0]
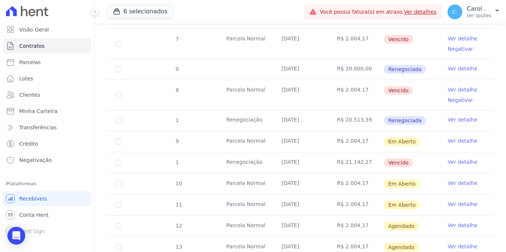
click at [465, 65] on link "Ver detalhe" at bounding box center [462, 68] width 30 height 7
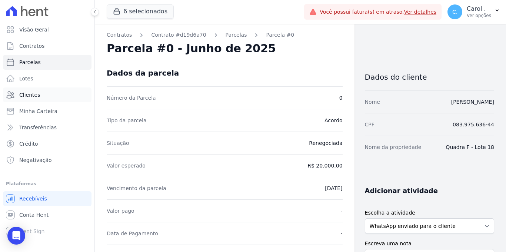
click at [41, 93] on link "Clientes" at bounding box center [47, 94] width 88 height 15
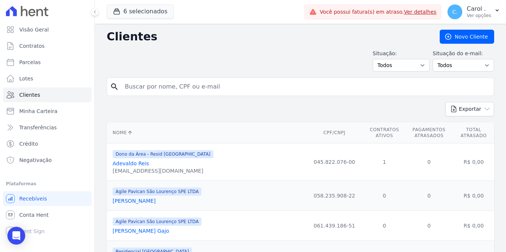
click at [152, 91] on input "search" at bounding box center [305, 86] width 370 height 15
type input "thalles"
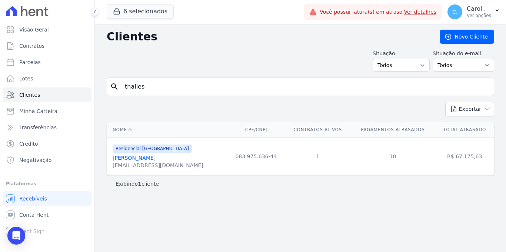
click at [150, 158] on link "[PERSON_NAME]" at bounding box center [134, 158] width 43 height 6
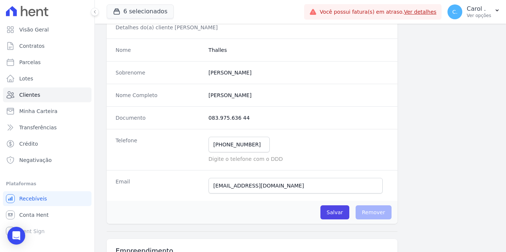
scroll to position [140, 0]
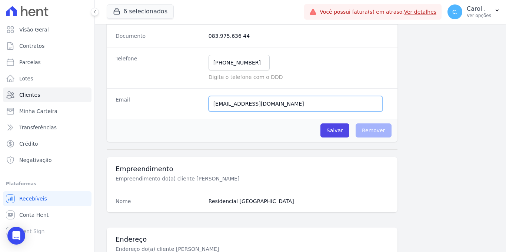
drag, startPoint x: 284, startPoint y: 103, endPoint x: 206, endPoint y: 106, distance: 77.8
click at [206, 106] on div "Email [EMAIL_ADDRESS][DOMAIN_NAME] Email confirmado." at bounding box center [252, 103] width 291 height 31
click at [42, 27] on span "Visão Geral" at bounding box center [34, 29] width 30 height 7
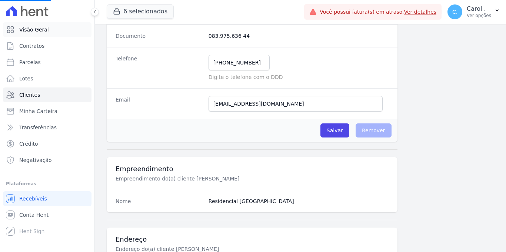
click at [42, 27] on span "Visão Geral" at bounding box center [34, 29] width 30 height 7
